Goal: Information Seeking & Learning: Check status

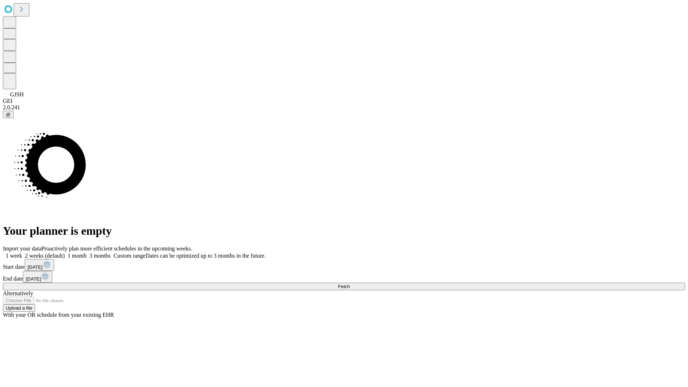
click at [350, 284] on span "Fetch" at bounding box center [344, 286] width 12 height 5
